Goal: Information Seeking & Learning: Learn about a topic

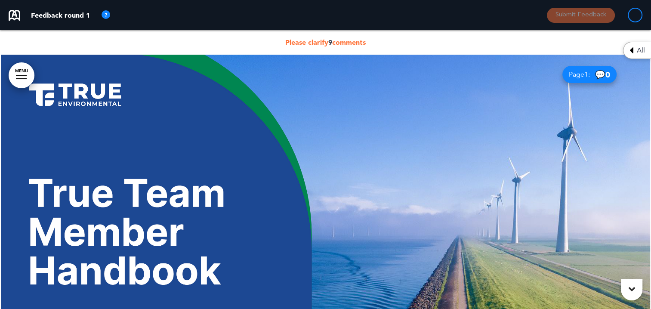
click at [642, 52] on span "All" at bounding box center [641, 50] width 8 height 7
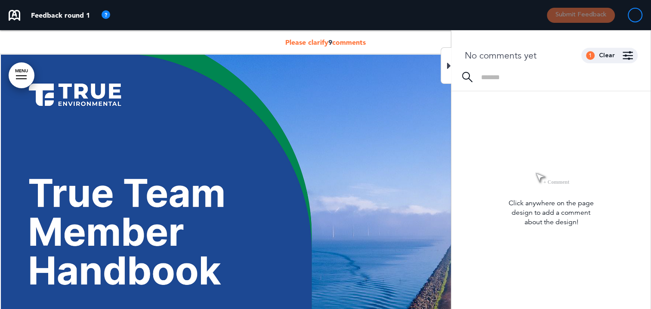
click at [441, 66] on div at bounding box center [446, 65] width 11 height 37
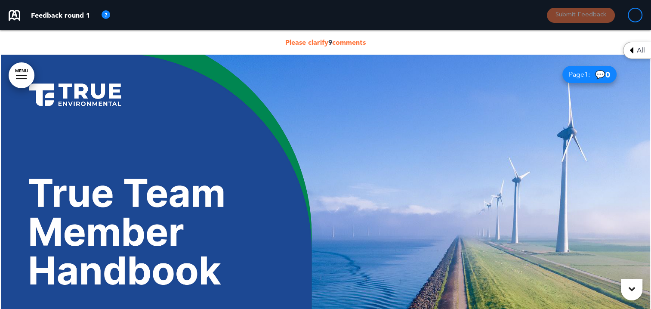
click at [336, 37] on div "Please clarify 9 comments" at bounding box center [325, 42] width 651 height 24
click at [335, 39] on span "Please clarify 9 comments" at bounding box center [325, 42] width 81 height 9
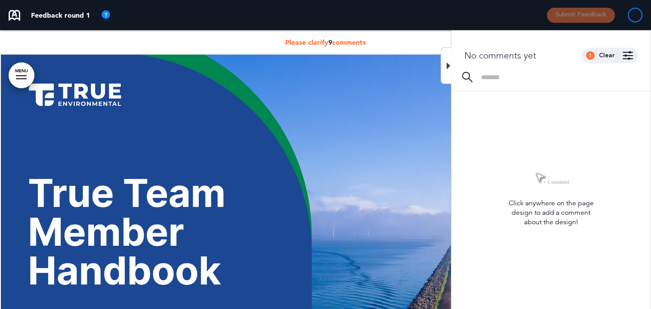
click at [326, 43] on span "Please clarify 9 comments" at bounding box center [325, 42] width 81 height 9
click at [450, 65] on icon at bounding box center [449, 66] width 4 height 10
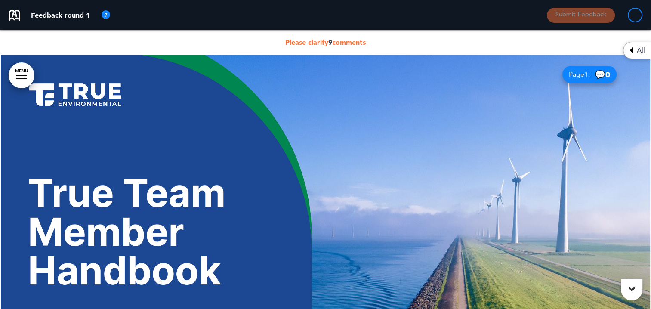
click at [332, 40] on span "Please clarify 9 comments" at bounding box center [325, 42] width 81 height 9
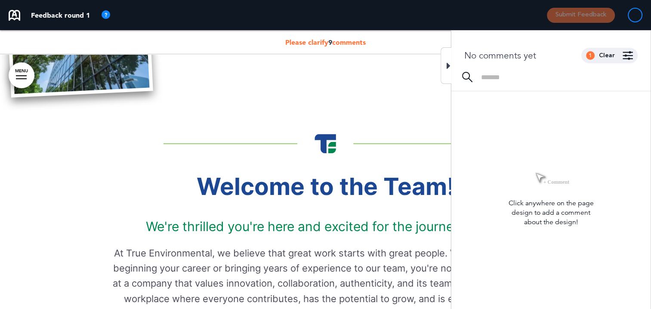
scroll to position [258, 0]
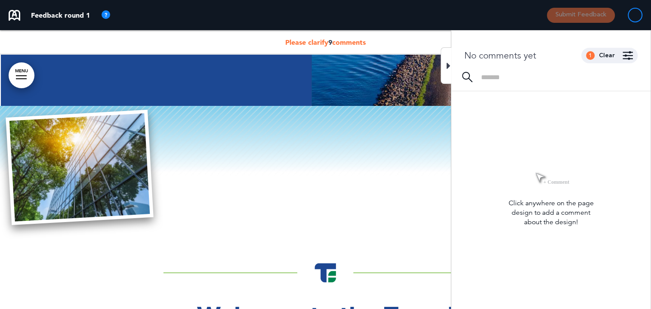
click at [545, 218] on div "Click anywhere on the page design to add a comment about the design!" at bounding box center [551, 212] width 199 height 28
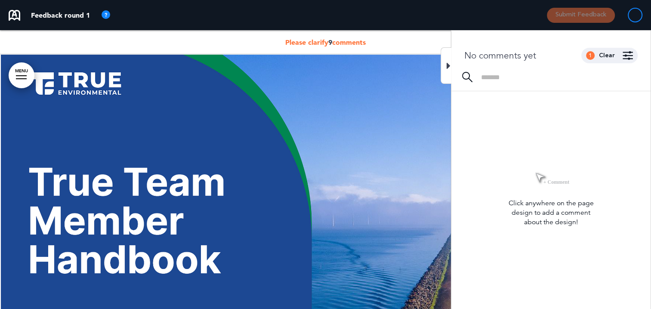
scroll to position [0, 0]
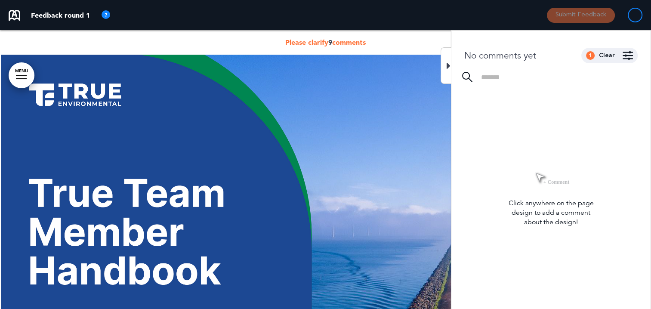
click at [447, 65] on icon at bounding box center [449, 66] width 4 height 10
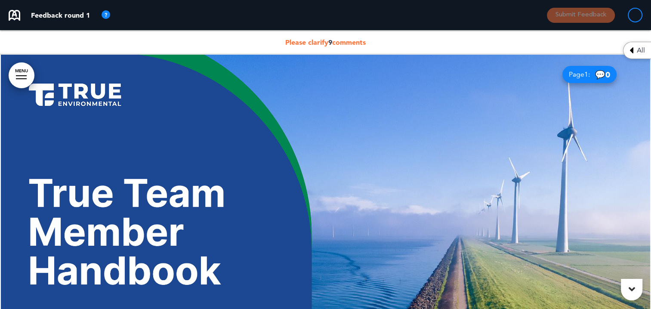
click at [600, 71] on span "💬 0" at bounding box center [602, 75] width 15 height 8
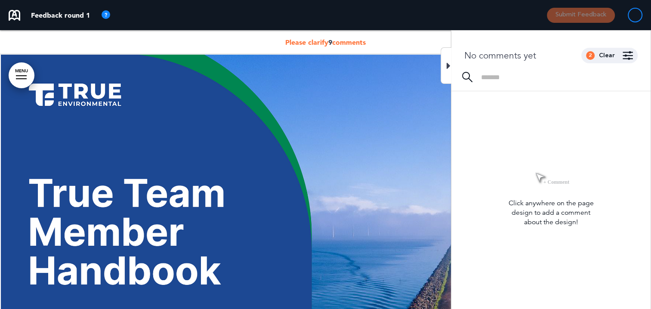
click at [444, 64] on div at bounding box center [446, 65] width 11 height 37
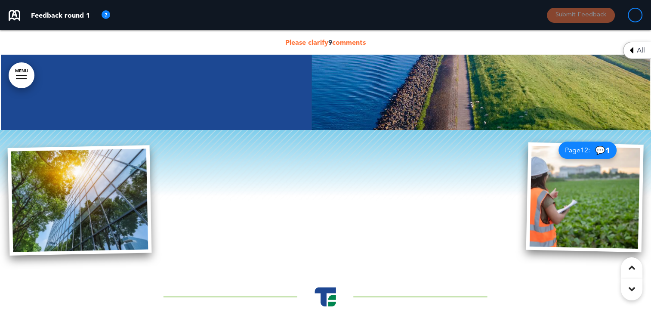
scroll to position [258, 0]
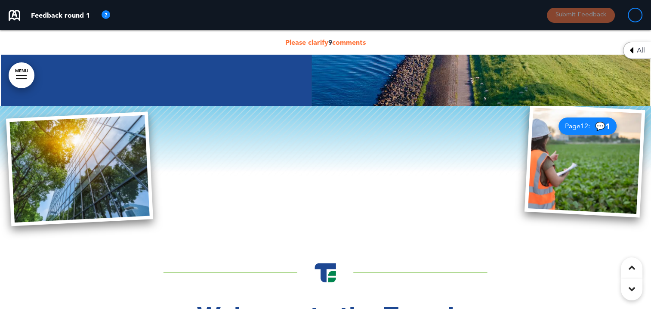
click at [598, 121] on div "Page 12 : 💬 1" at bounding box center [588, 126] width 58 height 17
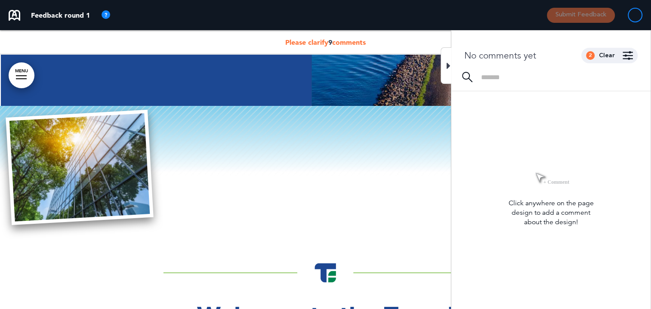
click at [451, 66] on div at bounding box center [446, 65] width 11 height 37
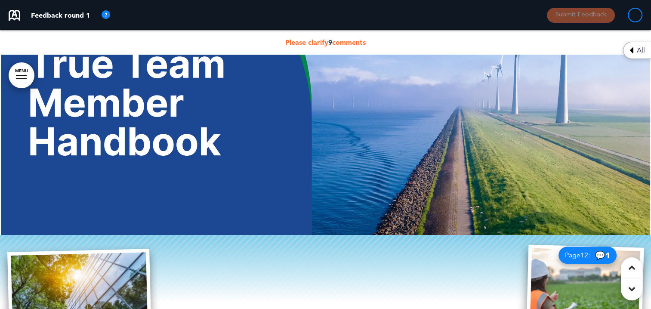
scroll to position [0, 0]
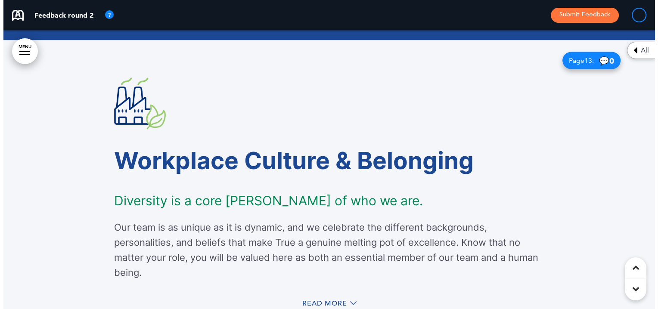
scroll to position [5167, 0]
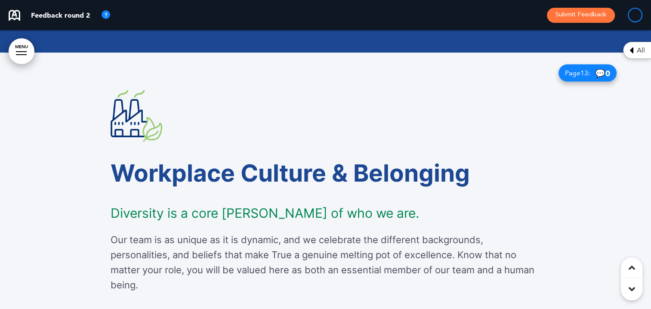
click at [133, 111] on img at bounding box center [137, 116] width 52 height 52
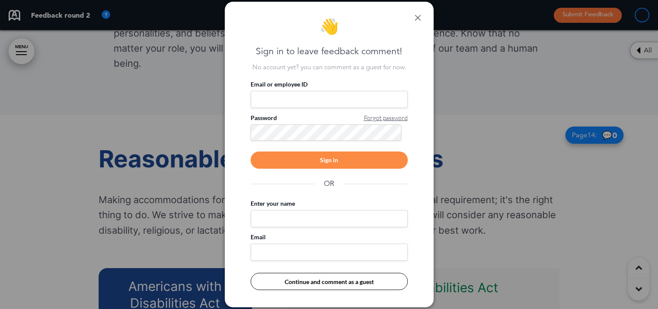
click at [267, 100] on input "Email or employee ID" at bounding box center [329, 99] width 157 height 17
click at [269, 99] on input "Email or employee ID" at bounding box center [329, 99] width 157 height 17
type input "**********"
click at [302, 155] on div "Sign in" at bounding box center [329, 160] width 157 height 17
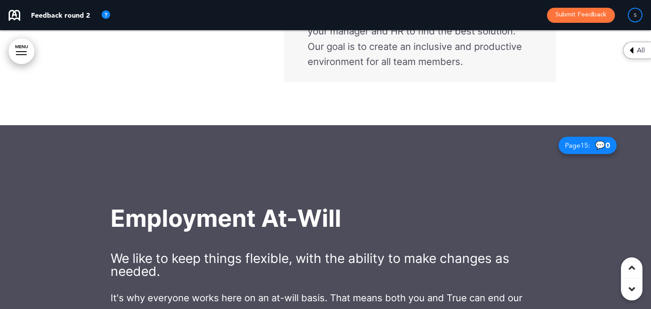
scroll to position [5167, 0]
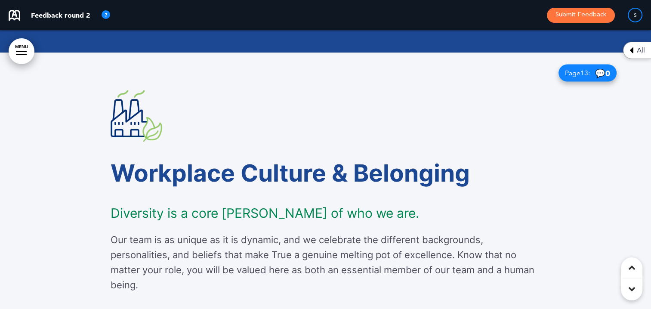
click at [140, 117] on img at bounding box center [137, 116] width 52 height 52
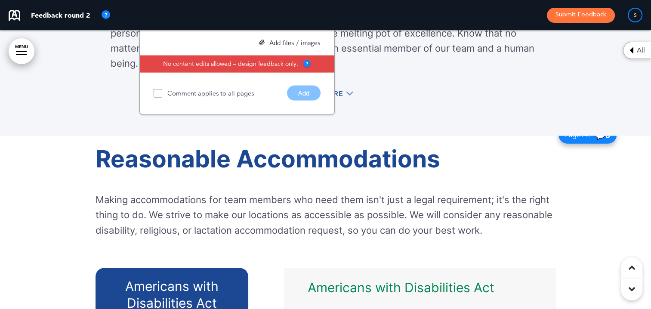
scroll to position [4988, 0]
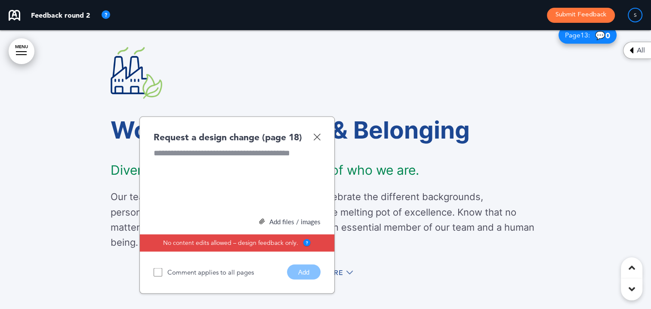
click at [200, 152] on div at bounding box center [237, 180] width 167 height 65
drag, startPoint x: 210, startPoint y: 119, endPoint x: 212, endPoint y: 131, distance: 11.8
click at [212, 131] on div "Request a design change (page 18) Add files / images Select or drag & drop your…" at bounding box center [237, 206] width 195 height 178
drag, startPoint x: 212, startPoint y: 131, endPoint x: 315, endPoint y: 135, distance: 103.0
click at [314, 135] on img at bounding box center [316, 136] width 7 height 7
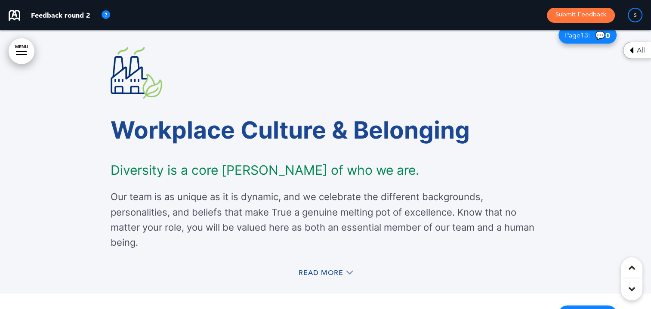
click at [130, 41] on div "Workplace Culture & Belonging Diversity is a core tenet of who we are. Our team…" at bounding box center [326, 165] width 431 height 300
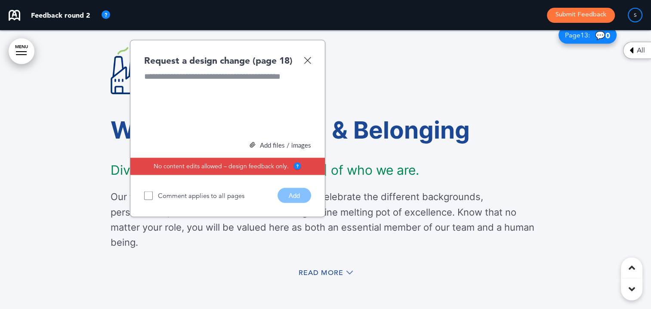
click at [307, 60] on img at bounding box center [307, 60] width 7 height 7
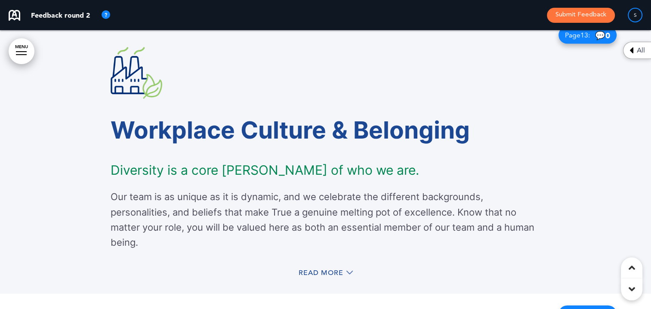
click at [127, 54] on img at bounding box center [137, 73] width 52 height 52
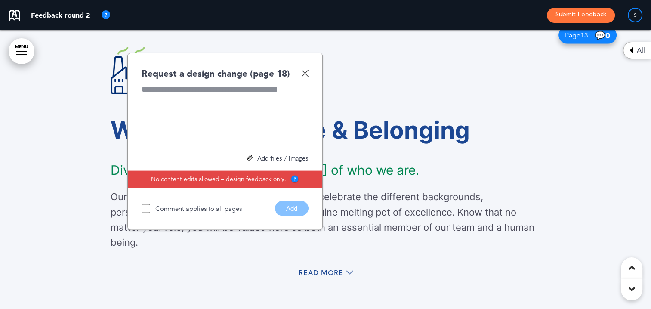
click at [167, 93] on div at bounding box center [225, 116] width 167 height 65
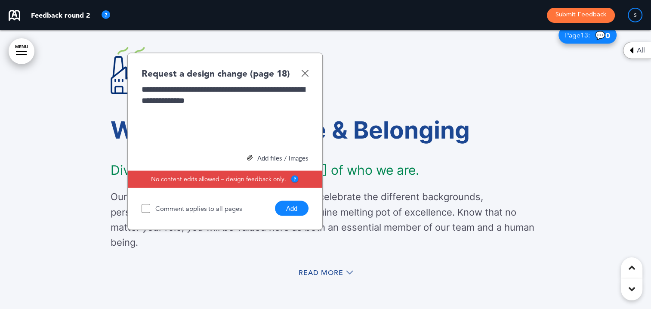
click at [296, 205] on button "Add" at bounding box center [292, 208] width 34 height 15
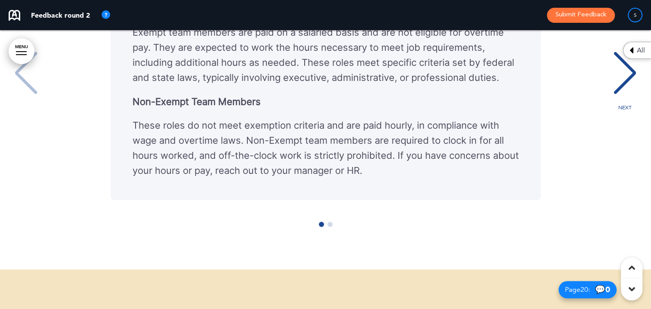
scroll to position [7356, 0]
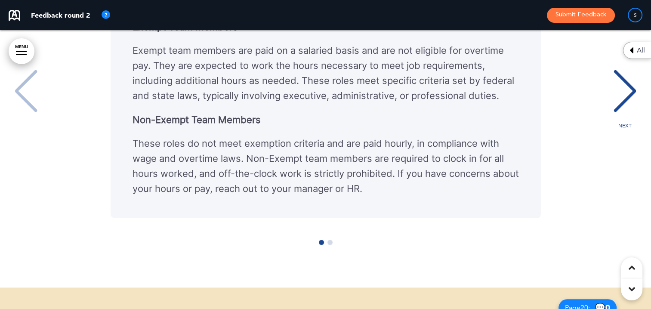
click at [630, 105] on div "NEXT" at bounding box center [625, 99] width 26 height 43
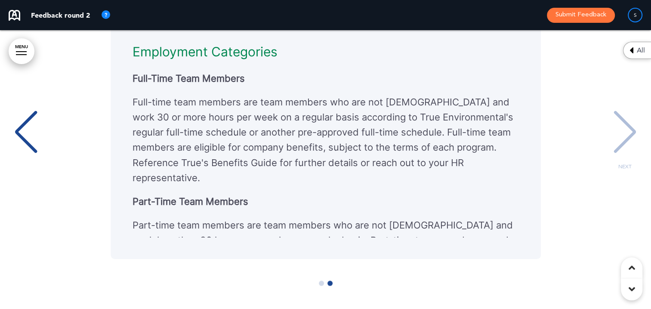
scroll to position [7227, 0]
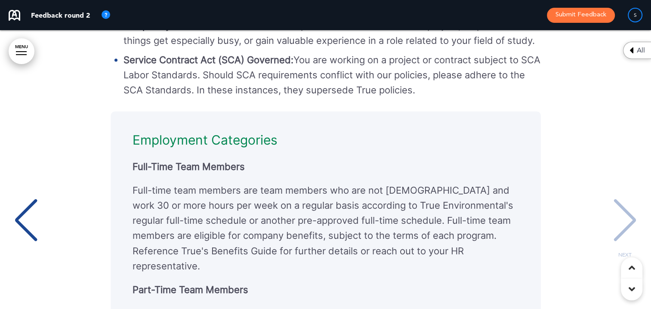
click at [620, 207] on div "NEXT" at bounding box center [625, 228] width 26 height 43
click at [620, 215] on div "NEXT" at bounding box center [625, 228] width 26 height 43
click at [616, 207] on div "NEXT" at bounding box center [625, 228] width 26 height 43
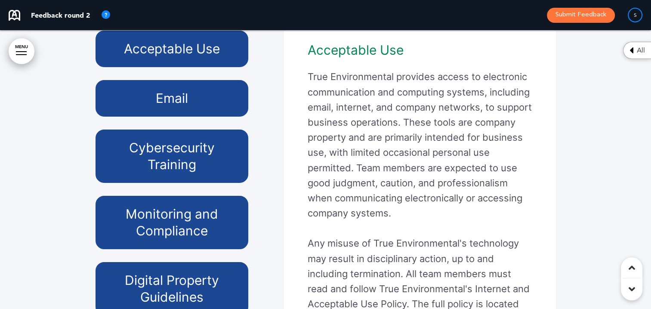
scroll to position [40, 0]
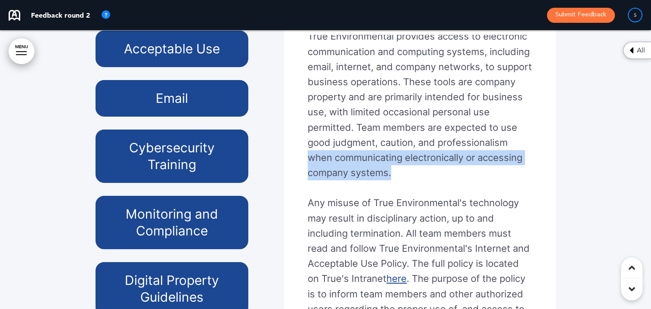
drag, startPoint x: 541, startPoint y: 157, endPoint x: 543, endPoint y: 187, distance: 30.6
click at [543, 187] on div "Acceptable Use True Environmental provides access to electronic communication a…" at bounding box center [420, 203] width 259 height 336
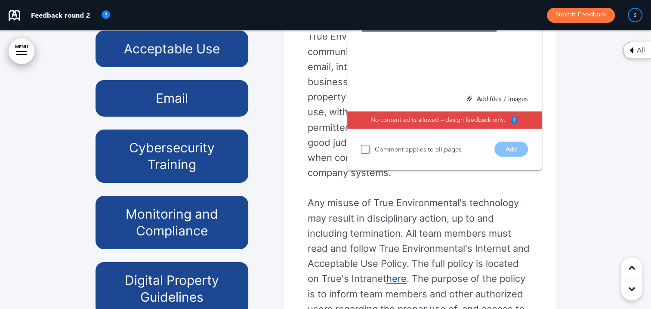
click at [584, 178] on div at bounding box center [325, 132] width 651 height 571
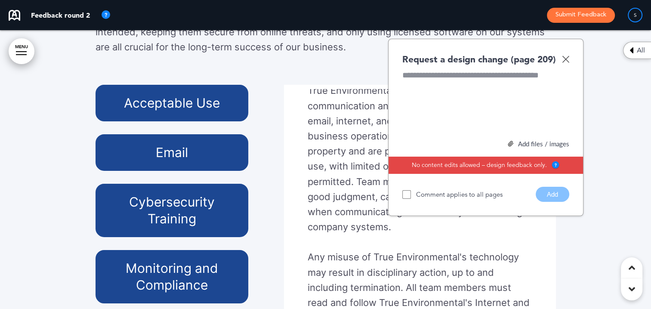
scroll to position [12659, 0]
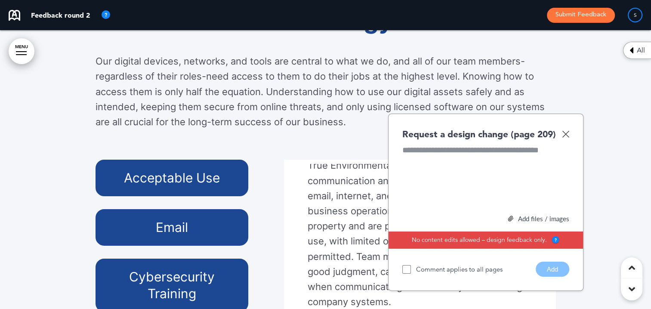
click at [567, 138] on img at bounding box center [565, 133] width 7 height 7
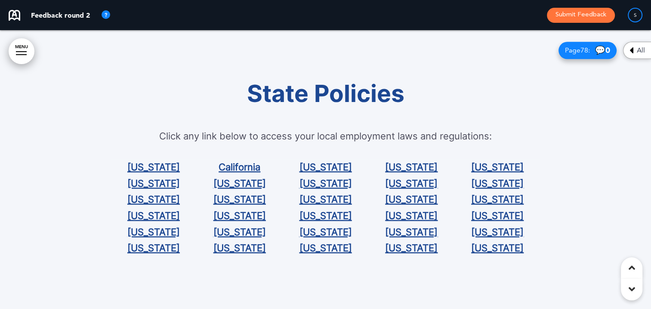
scroll to position [30338, 0]
click at [253, 164] on link "﻿[US_STATE]" at bounding box center [240, 166] width 42 height 11
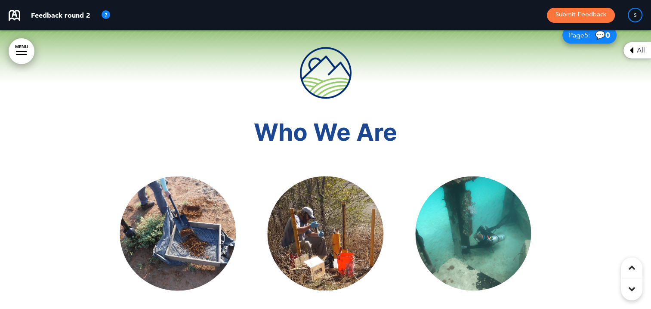
scroll to position [0, 0]
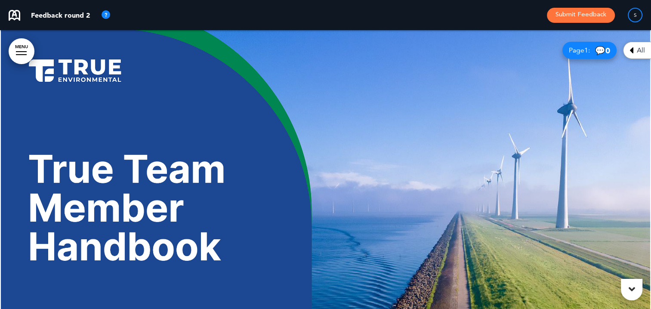
click at [103, 12] on img at bounding box center [106, 15] width 10 height 10
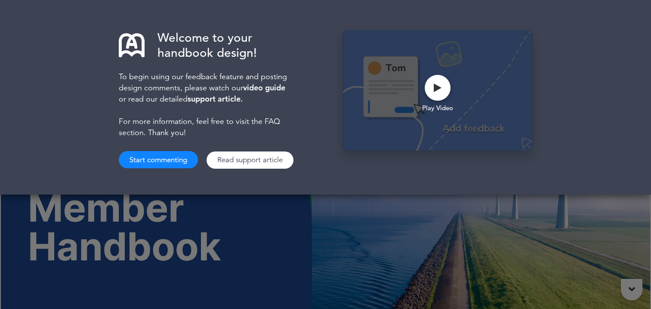
click at [251, 199] on div "Welcome to your handbook design! To begin using our feedback feature and postin…" at bounding box center [325, 154] width 651 height 309
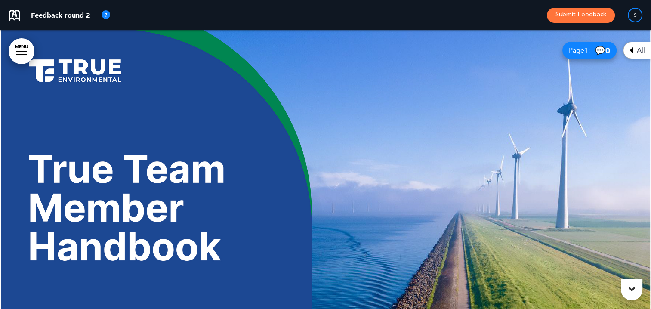
click at [598, 50] on span "💬 0" at bounding box center [602, 51] width 15 height 8
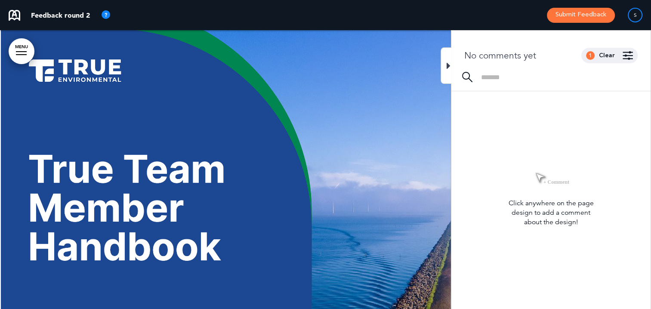
click at [444, 64] on div at bounding box center [446, 65] width 11 height 37
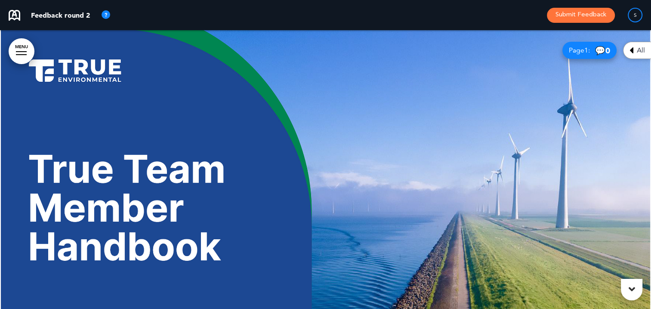
click at [633, 285] on icon at bounding box center [632, 289] width 6 height 10
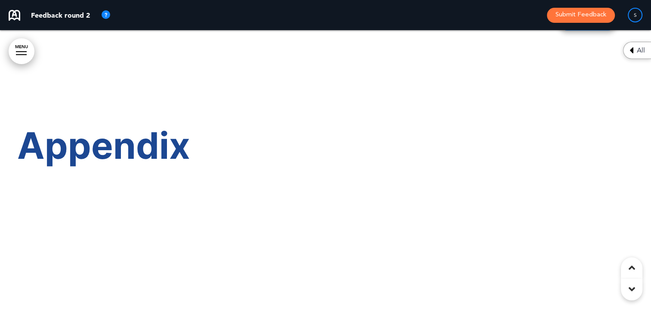
scroll to position [31848, 0]
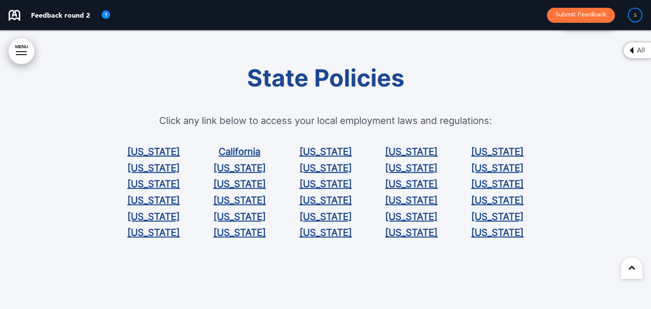
click at [634, 265] on icon at bounding box center [632, 268] width 6 height 10
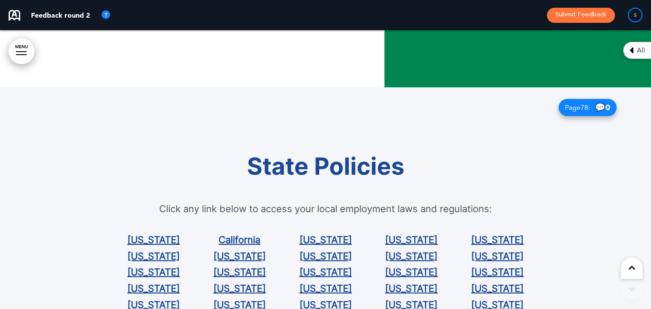
scroll to position [31507, 0]
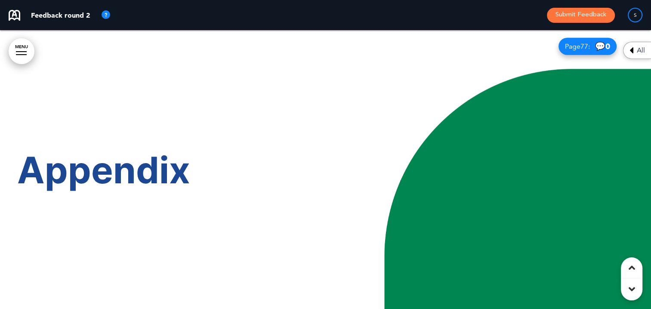
click at [633, 268] on icon at bounding box center [632, 268] width 6 height 10
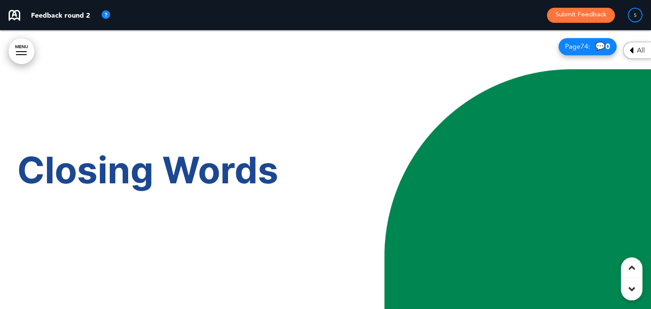
click at [632, 268] on icon at bounding box center [632, 268] width 6 height 10
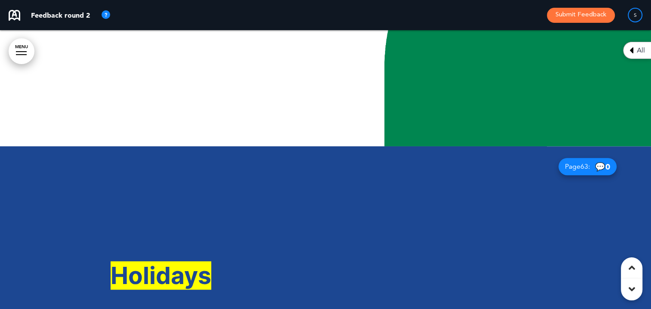
click at [632, 268] on icon at bounding box center [632, 268] width 6 height 10
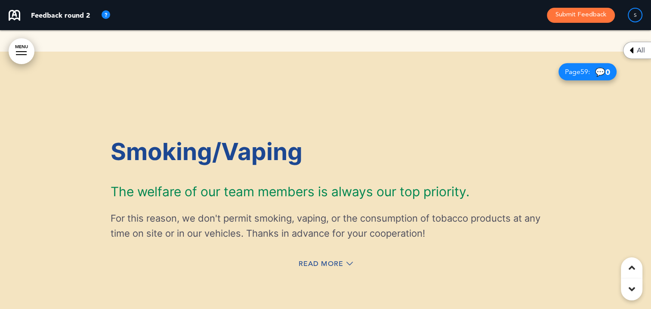
click at [632, 268] on icon at bounding box center [632, 268] width 6 height 10
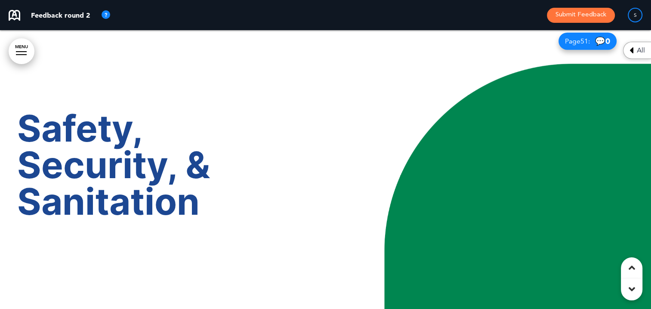
click at [632, 268] on icon at bounding box center [632, 268] width 6 height 10
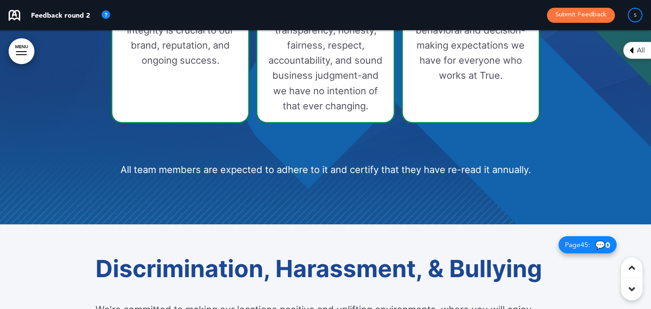
click at [632, 268] on icon at bounding box center [632, 268] width 6 height 10
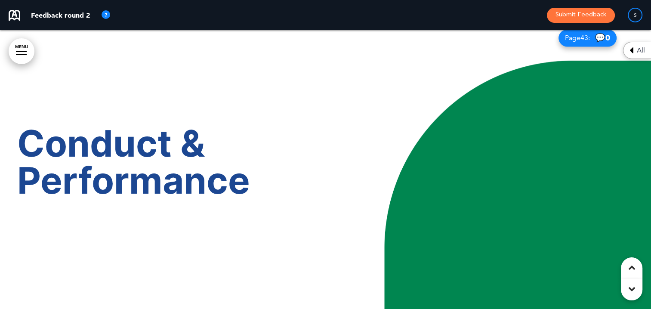
click at [632, 268] on icon at bounding box center [632, 268] width 6 height 10
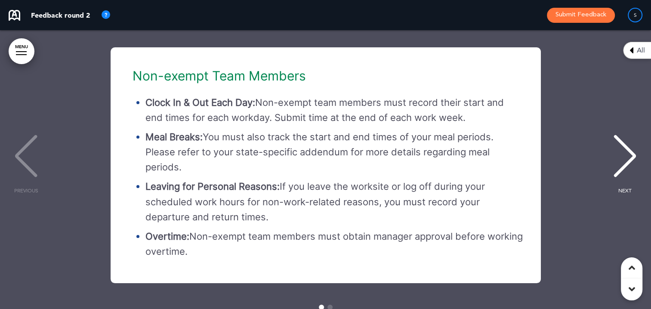
click at [632, 268] on icon at bounding box center [632, 268] width 6 height 10
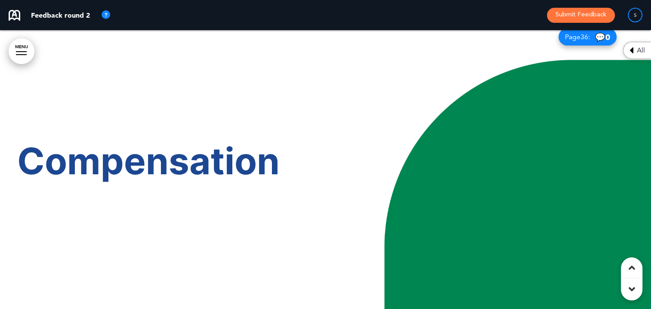
click at [632, 268] on icon at bounding box center [632, 268] width 6 height 10
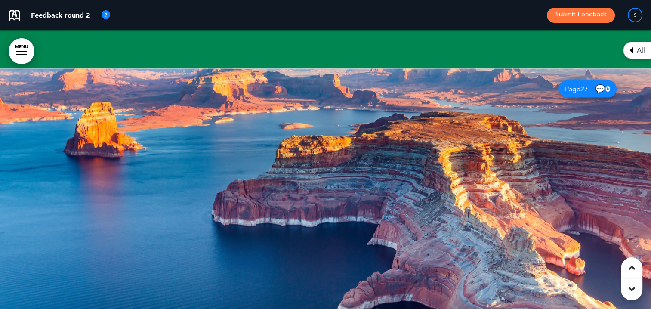
click at [632, 268] on icon at bounding box center [632, 268] width 6 height 10
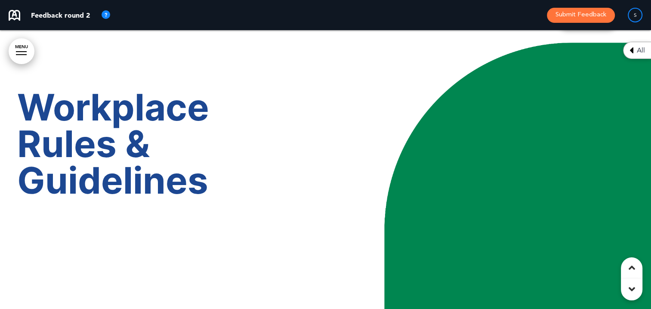
click at [632, 268] on icon at bounding box center [632, 268] width 6 height 10
click at [632, 269] on icon at bounding box center [632, 268] width 6 height 10
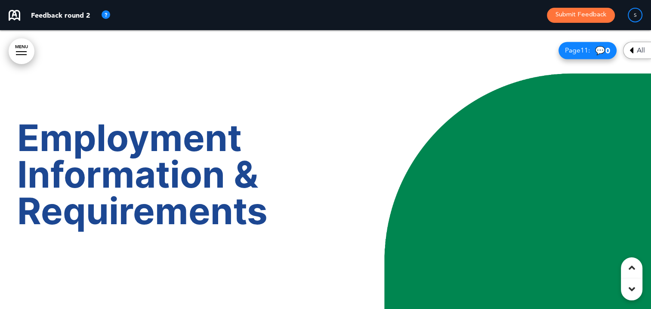
click at [632, 269] on icon at bounding box center [632, 268] width 6 height 10
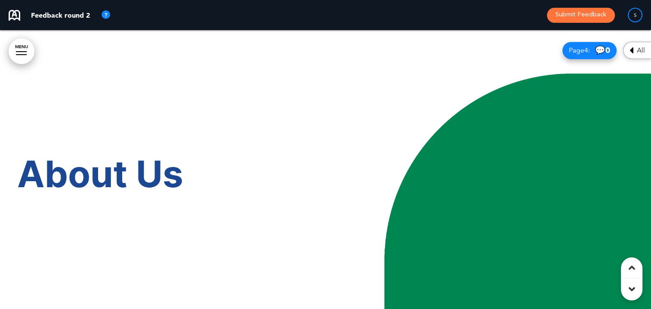
click at [632, 269] on icon at bounding box center [632, 268] width 6 height 10
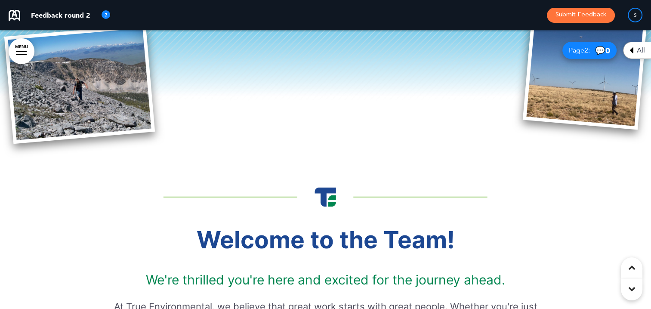
click at [632, 269] on icon at bounding box center [632, 268] width 6 height 10
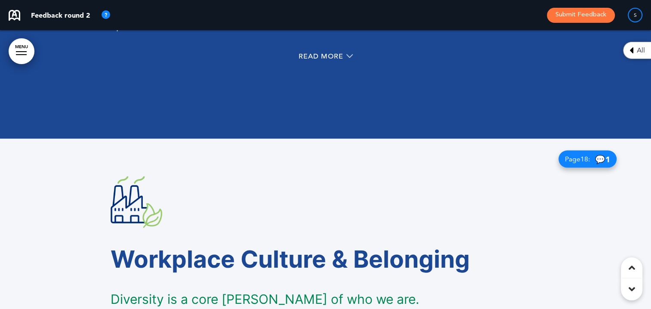
scroll to position [5167, 0]
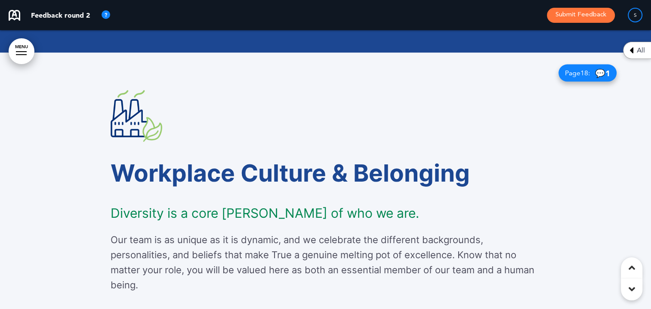
click at [598, 72] on span "💬 1" at bounding box center [602, 73] width 15 height 8
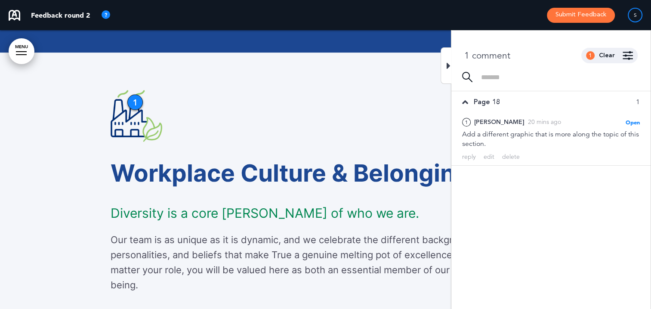
click at [451, 65] on div at bounding box center [446, 65] width 11 height 37
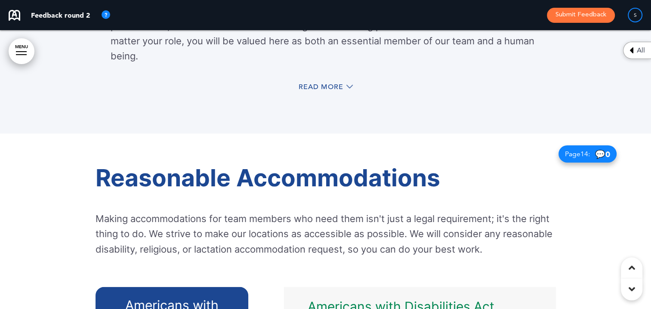
scroll to position [5425, 0]
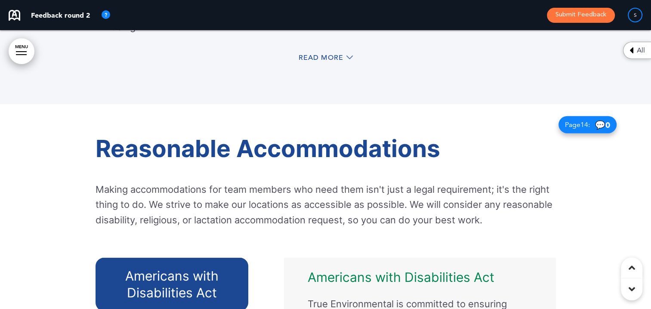
click at [338, 54] on span "Read More" at bounding box center [321, 57] width 45 height 7
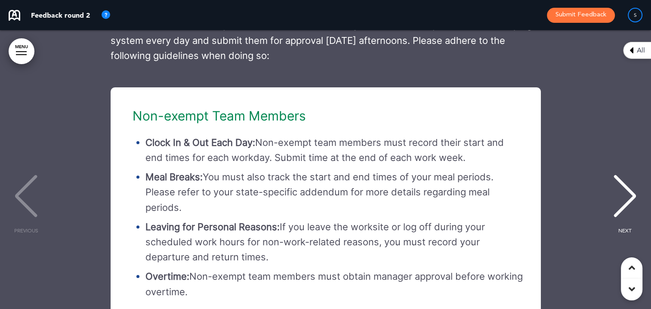
scroll to position [15500, 0]
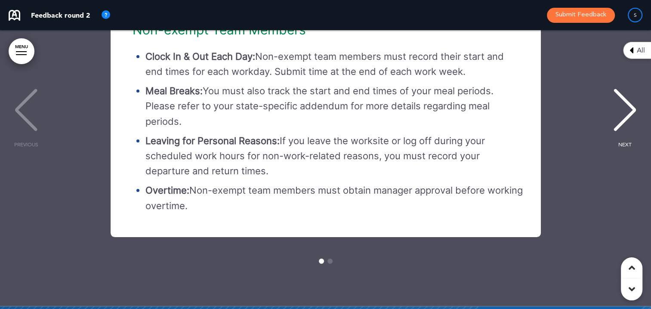
click at [617, 118] on div "NEXT" at bounding box center [625, 117] width 26 height 43
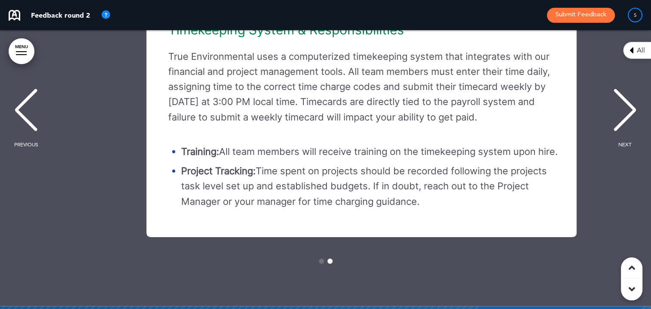
scroll to position [0, 639]
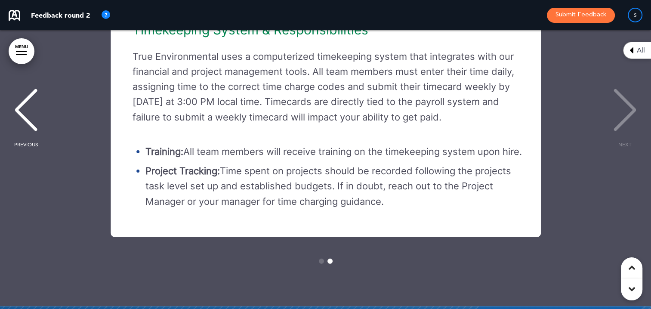
click at [621, 119] on div "NEXT" at bounding box center [625, 117] width 26 height 43
click at [628, 121] on div "NEXT" at bounding box center [625, 117] width 26 height 43
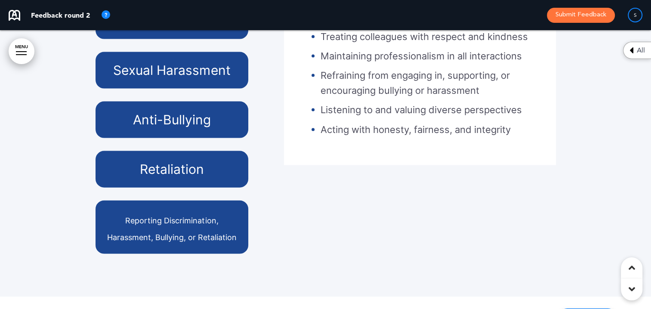
scroll to position [18084, 0]
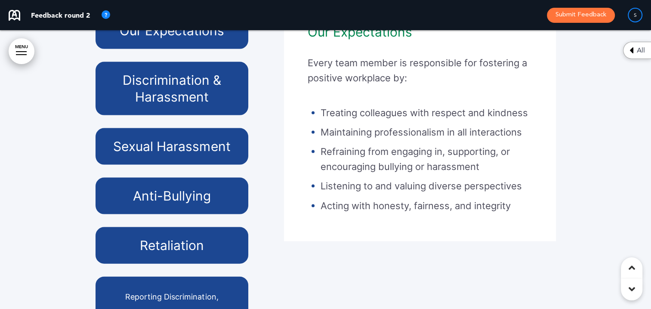
click at [190, 39] on h6 "Our Expectations" at bounding box center [171, 30] width 133 height 17
click at [197, 90] on h6 "Discrimination & Harassment" at bounding box center [171, 89] width 133 height 34
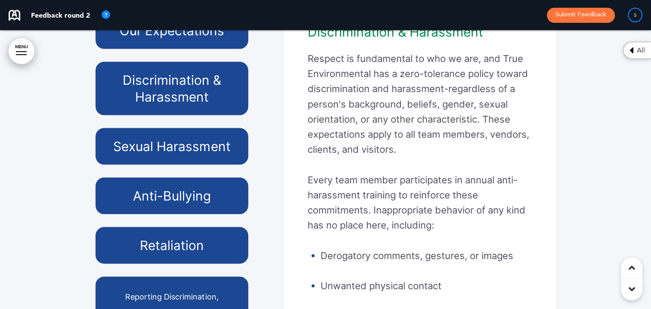
click at [178, 155] on h6 "Sexual Harassment" at bounding box center [171, 146] width 133 height 17
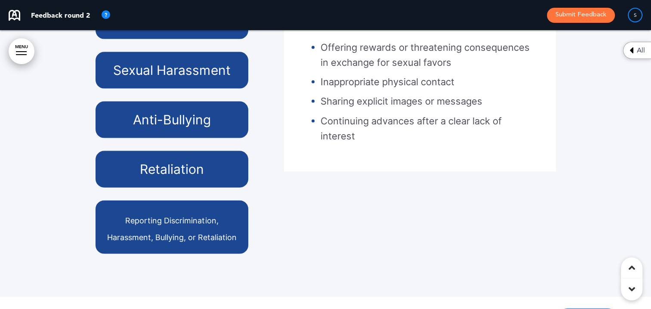
scroll to position [18170, 0]
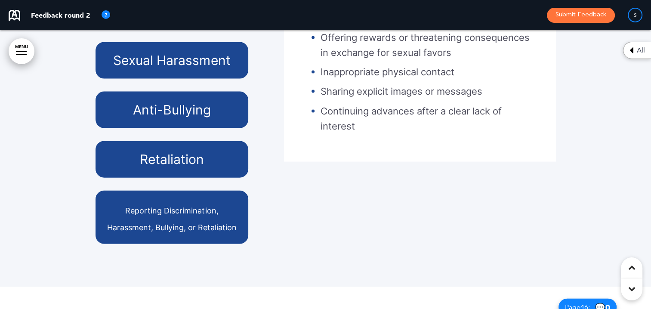
click at [195, 118] on h6 "Anti-Bullying" at bounding box center [171, 110] width 133 height 17
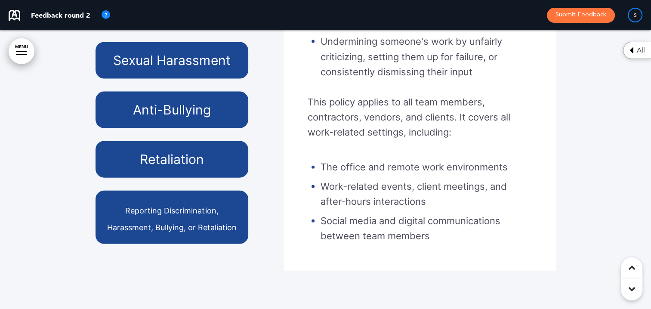
scroll to position [307, 0]
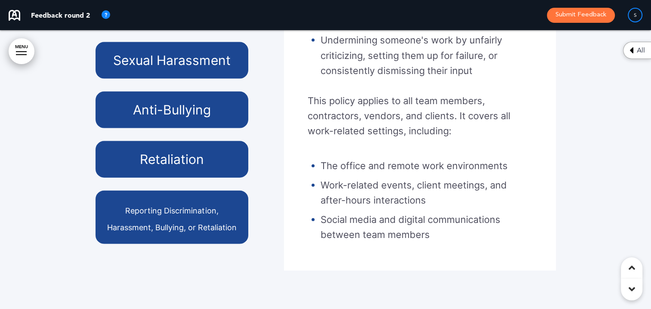
click at [210, 165] on div "Retaliation" at bounding box center [172, 159] width 153 height 37
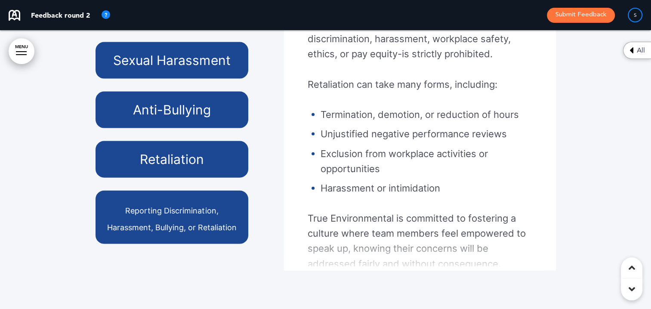
scroll to position [38, 0]
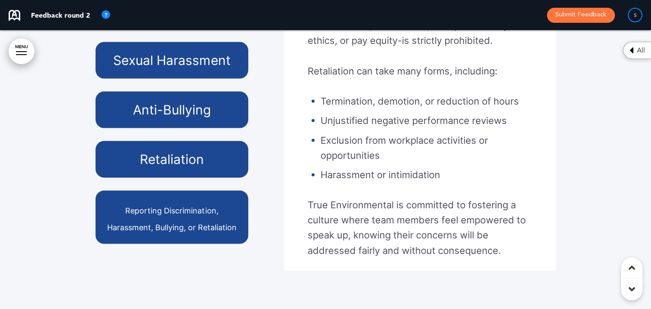
click at [202, 220] on span "Reporting Discrimination, Harassment, Bullying, or Retaliation" at bounding box center [172, 219] width 130 height 26
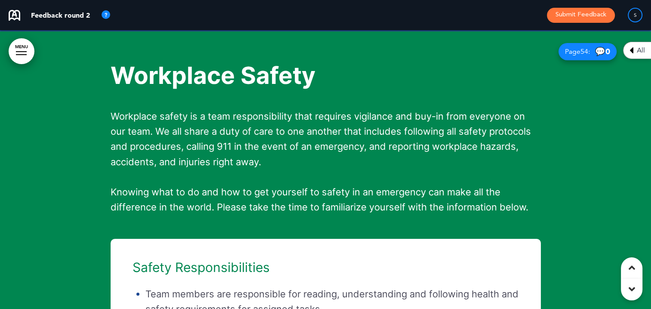
scroll to position [22605, 0]
